Goal: Navigation & Orientation: Find specific page/section

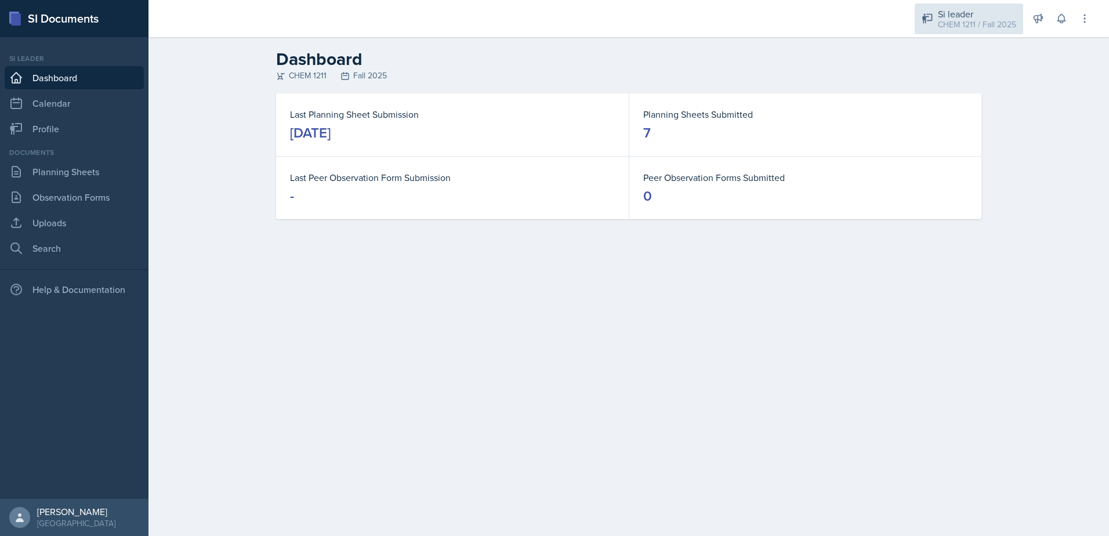
click at [956, 28] on div "CHEM 1211 / Fall 2025" at bounding box center [977, 25] width 78 height 12
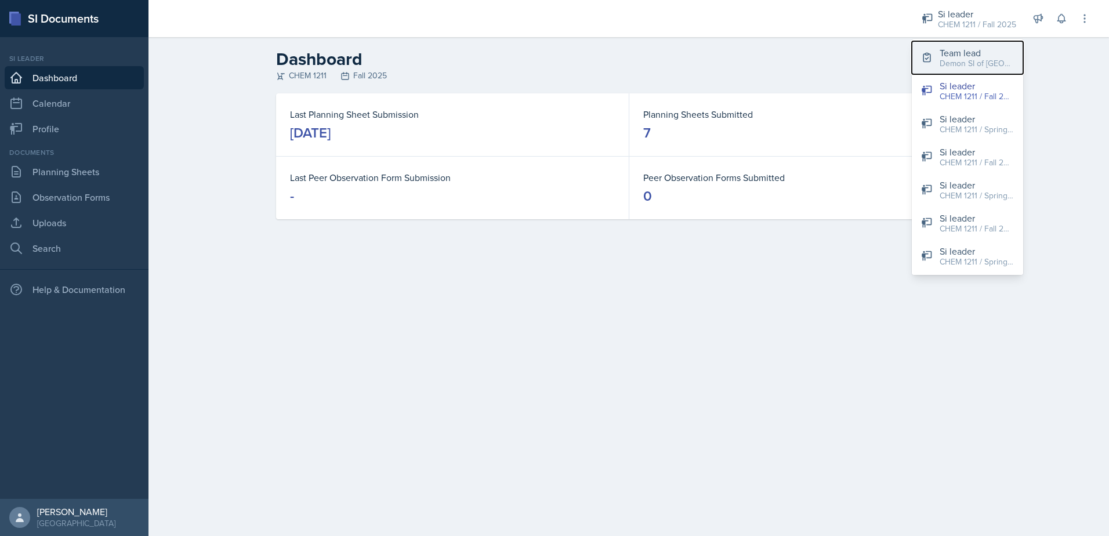
click at [945, 68] on div "Demon SI of [GEOGRAPHIC_DATA] / Fall 2025" at bounding box center [977, 63] width 74 height 12
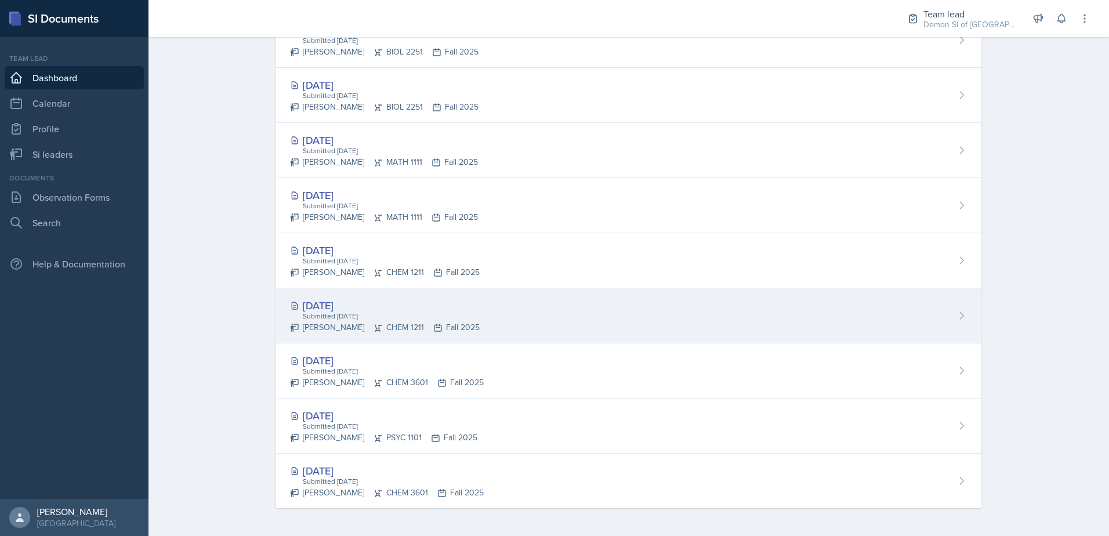
scroll to position [414, 0]
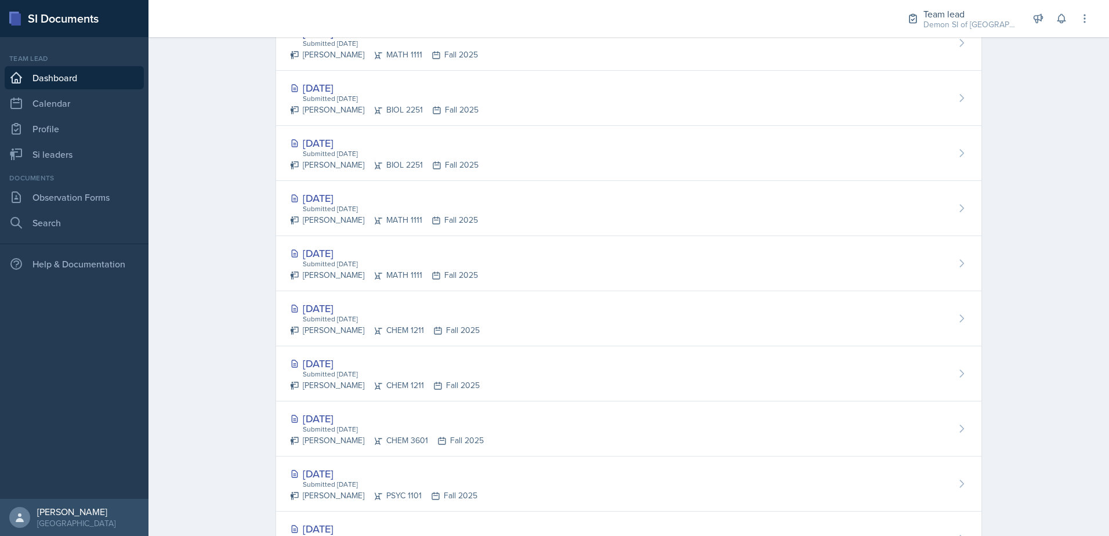
click at [90, 82] on link "Dashboard" at bounding box center [74, 77] width 139 height 23
click at [84, 160] on link "Si leaders" at bounding box center [74, 154] width 139 height 23
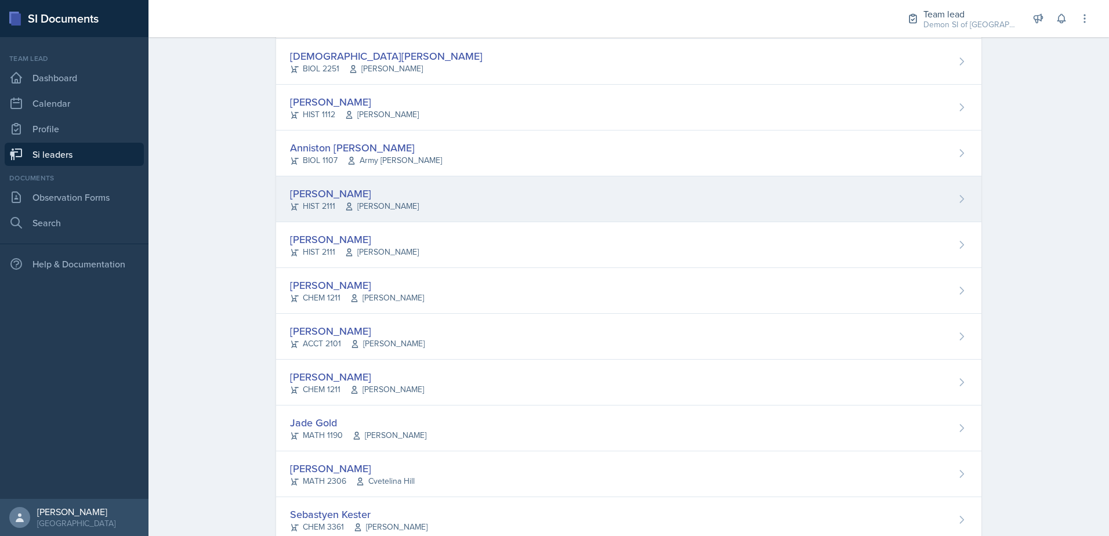
scroll to position [182, 0]
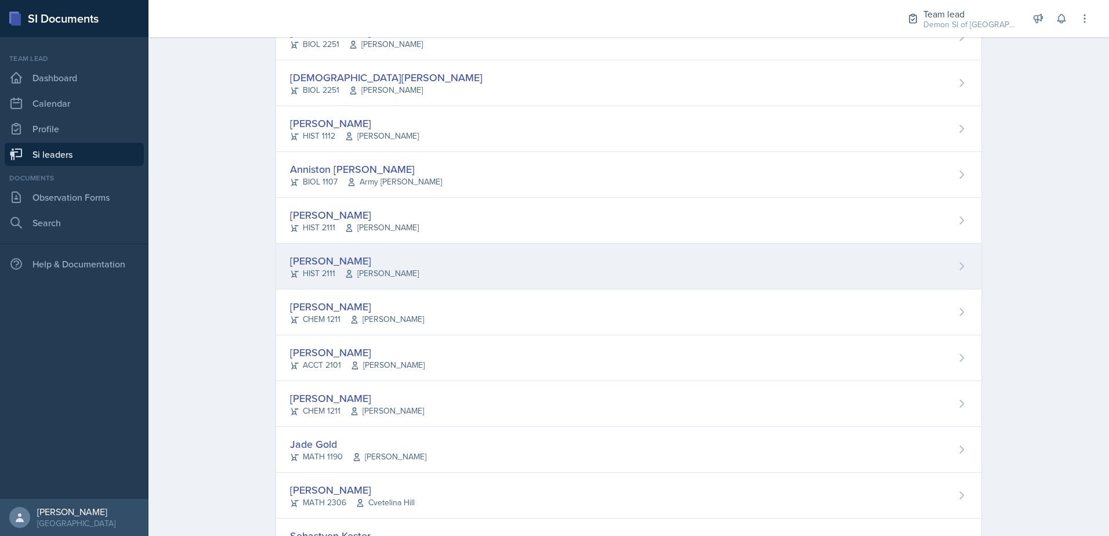
click at [310, 265] on div "[PERSON_NAME]" at bounding box center [354, 261] width 129 height 16
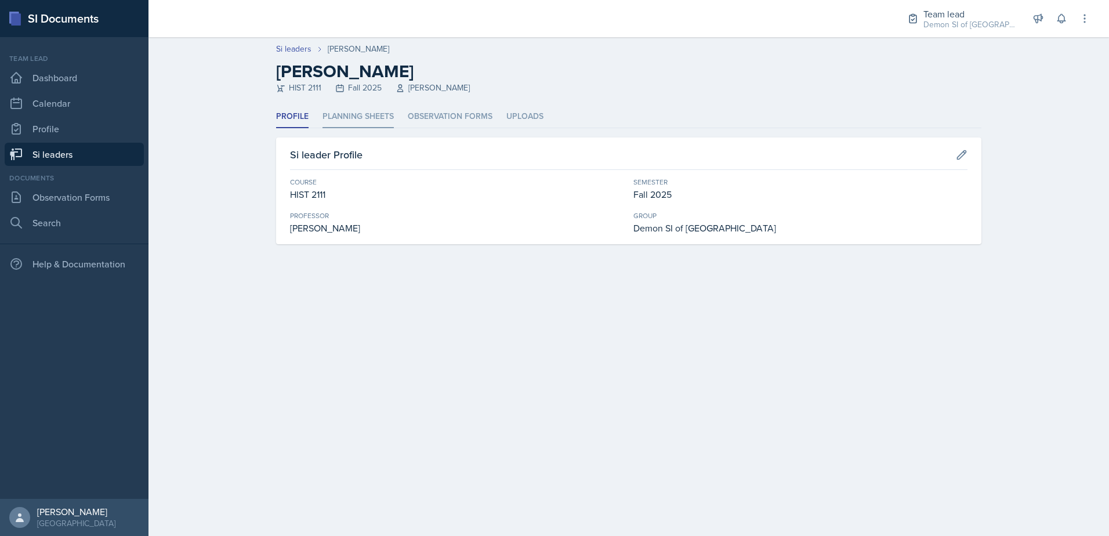
click at [323, 117] on li "Planning Sheets" at bounding box center [358, 117] width 71 height 23
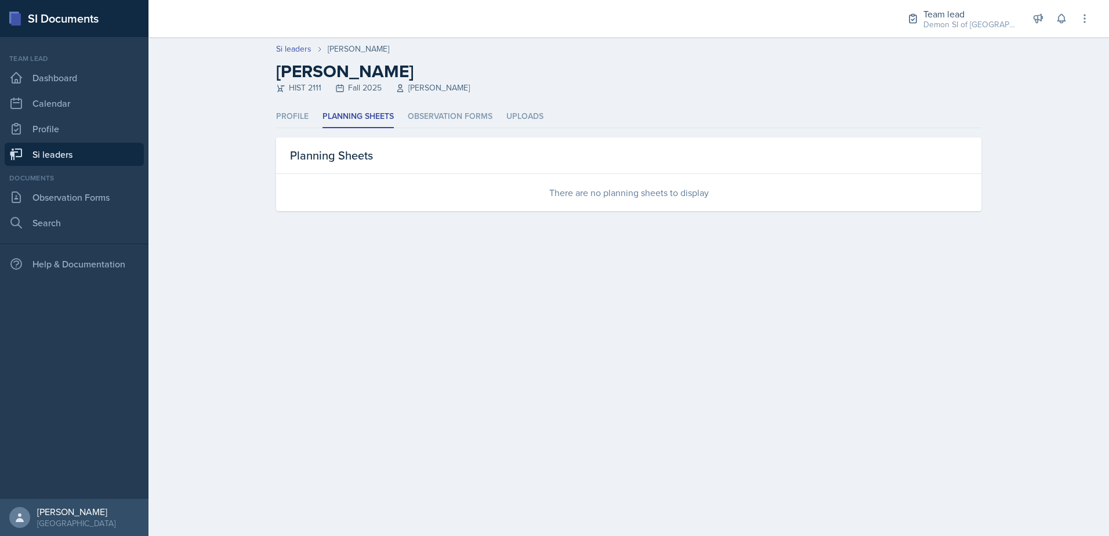
click at [67, 160] on link "Si leaders" at bounding box center [74, 154] width 139 height 23
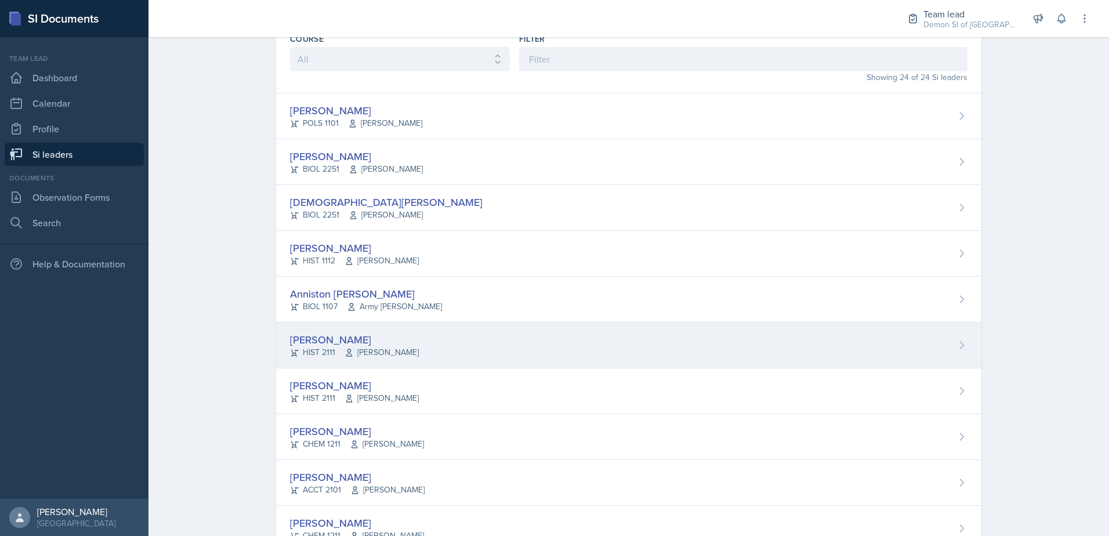
scroll to position [58, 0]
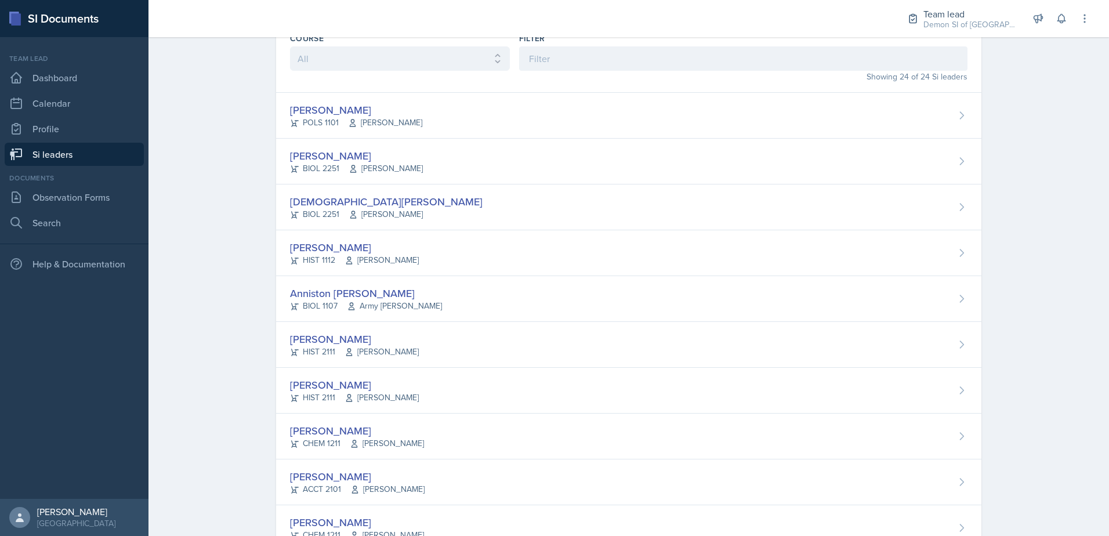
click at [317, 345] on div "[PERSON_NAME]" at bounding box center [354, 339] width 129 height 16
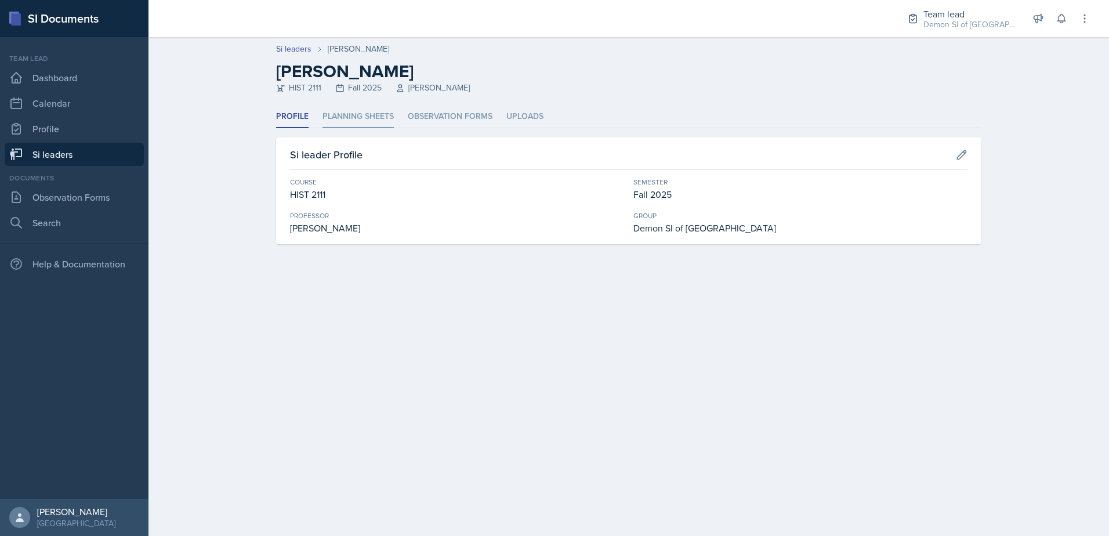
click at [349, 113] on li "Planning Sheets" at bounding box center [358, 117] width 71 height 23
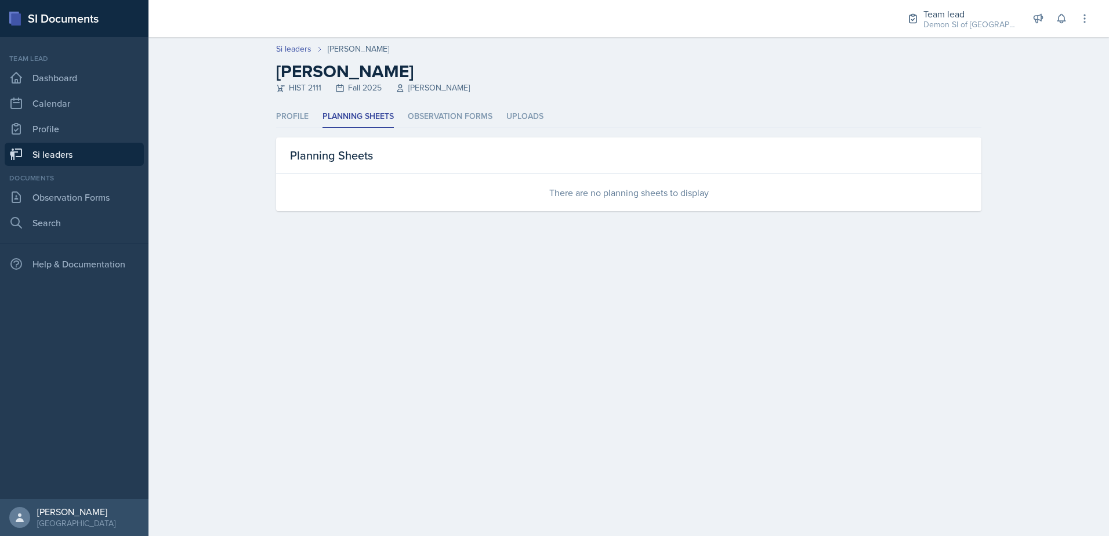
click at [315, 114] on ul "Profile Planning Sheets Observation Forms Uploads" at bounding box center [628, 117] width 705 height 23
click at [299, 115] on li "Profile" at bounding box center [292, 117] width 32 height 23
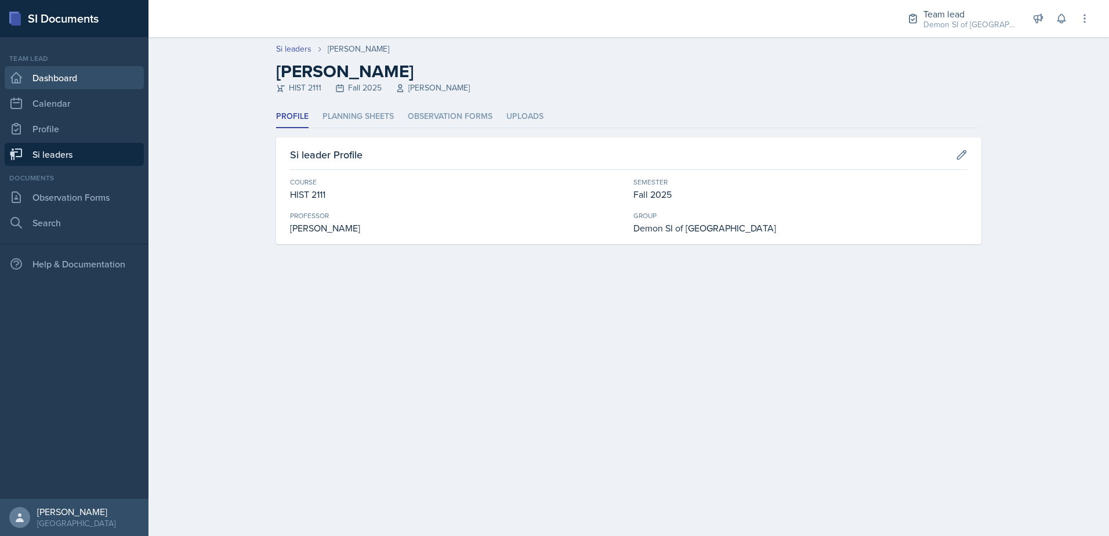
click at [62, 75] on link "Dashboard" at bounding box center [74, 77] width 139 height 23
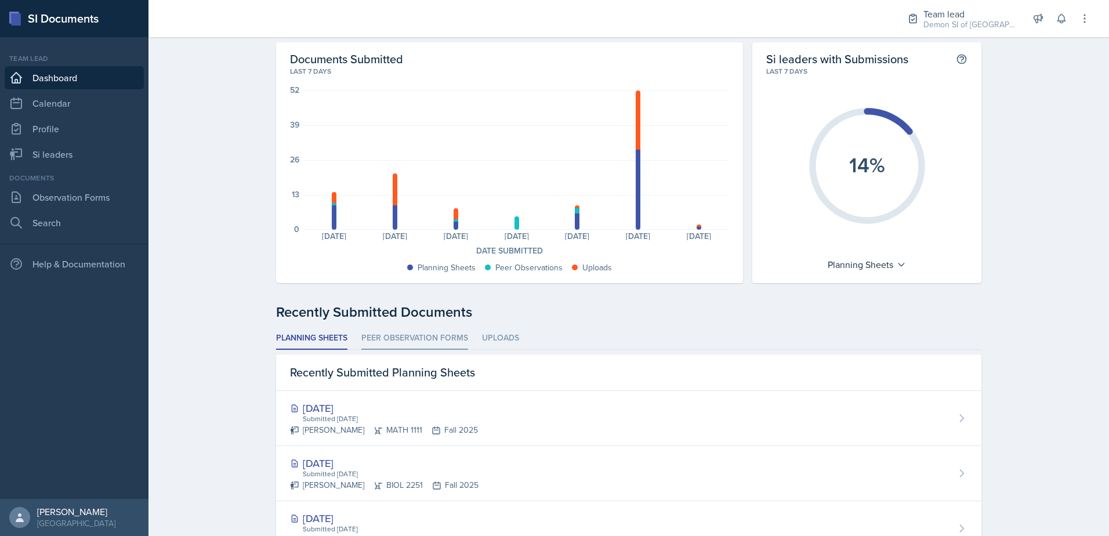
scroll to position [58, 0]
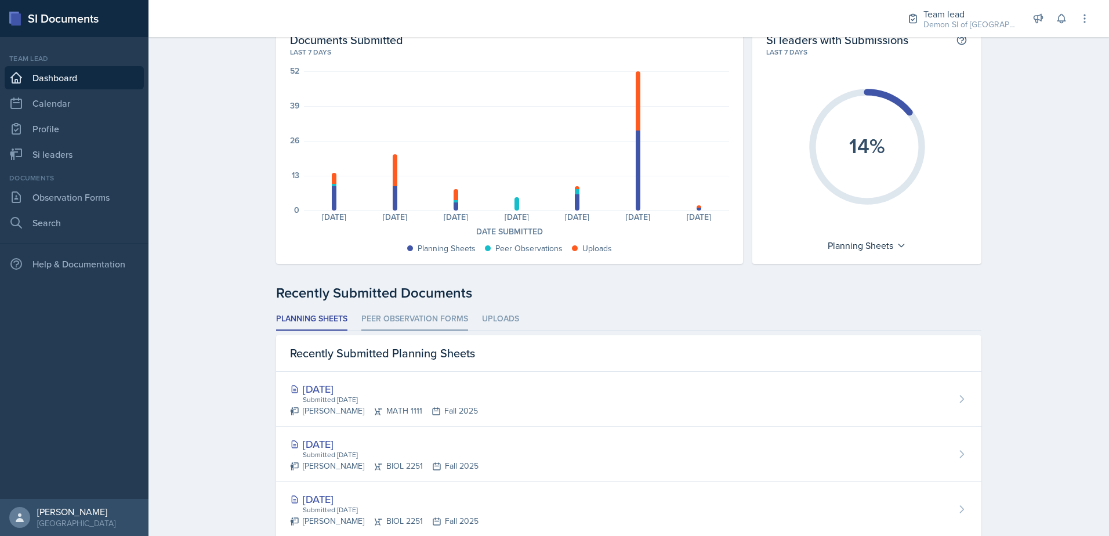
click at [408, 312] on li "Peer Observation Forms" at bounding box center [414, 319] width 107 height 23
click at [297, 318] on li "Planning Sheets" at bounding box center [311, 319] width 71 height 23
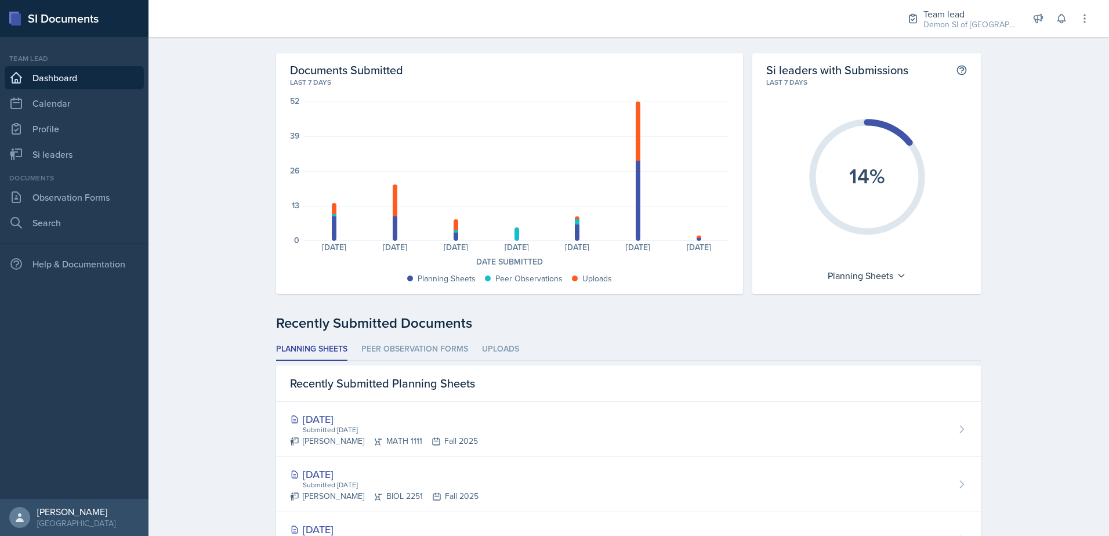
scroll to position [0, 0]
